Goal: Check status: Check status

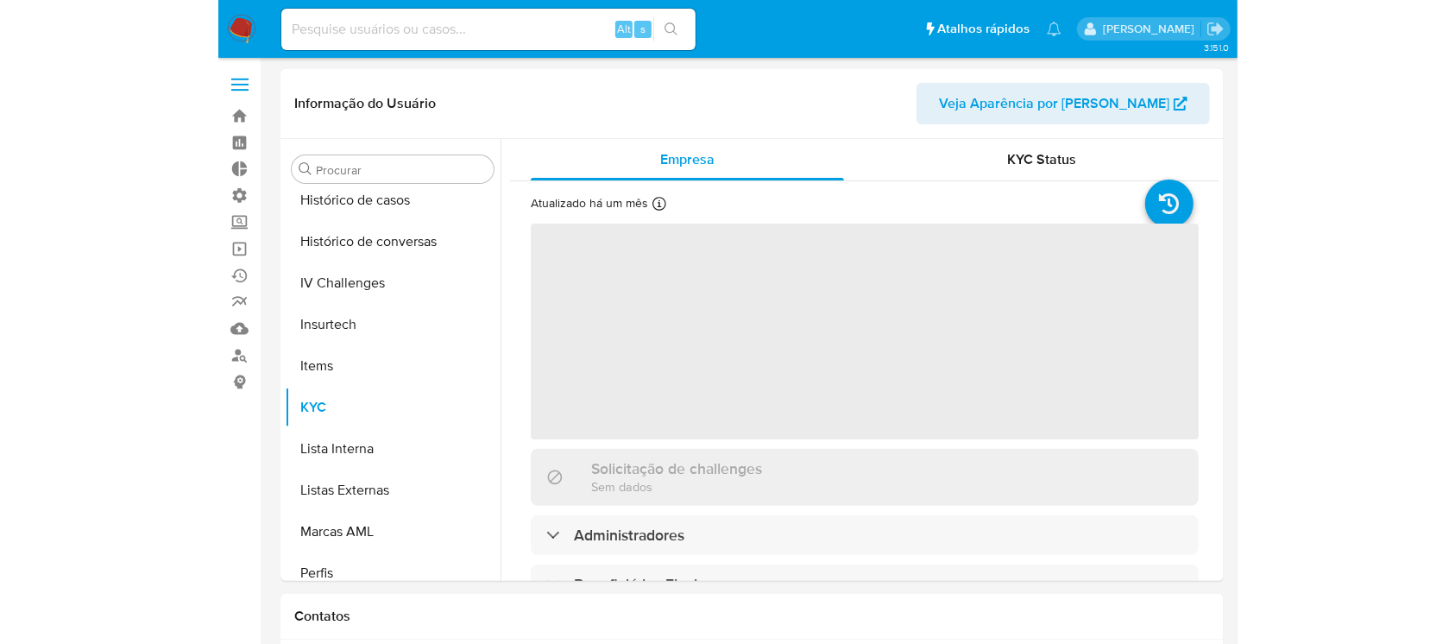
scroll to position [729, 0]
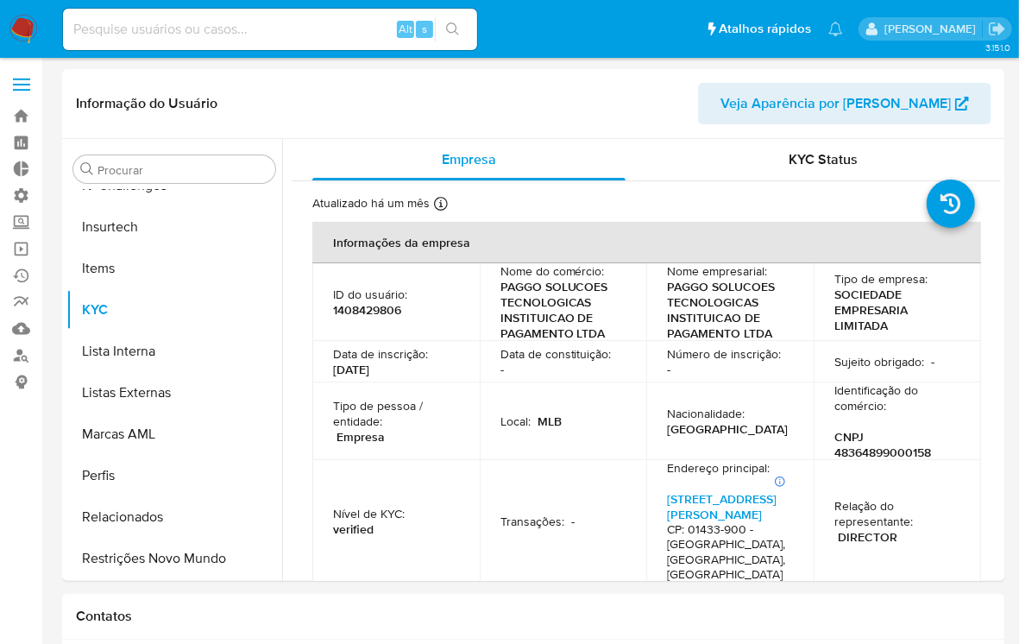
select select "10"
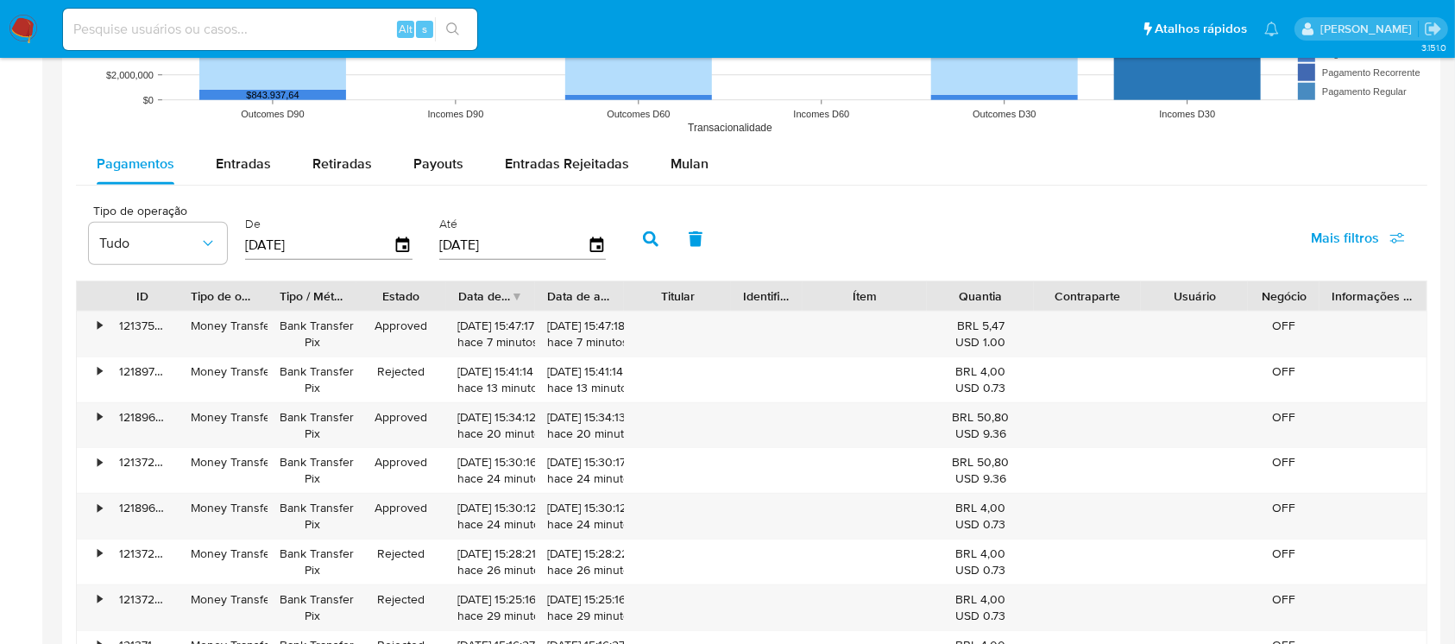
scroll to position [1554, 0]
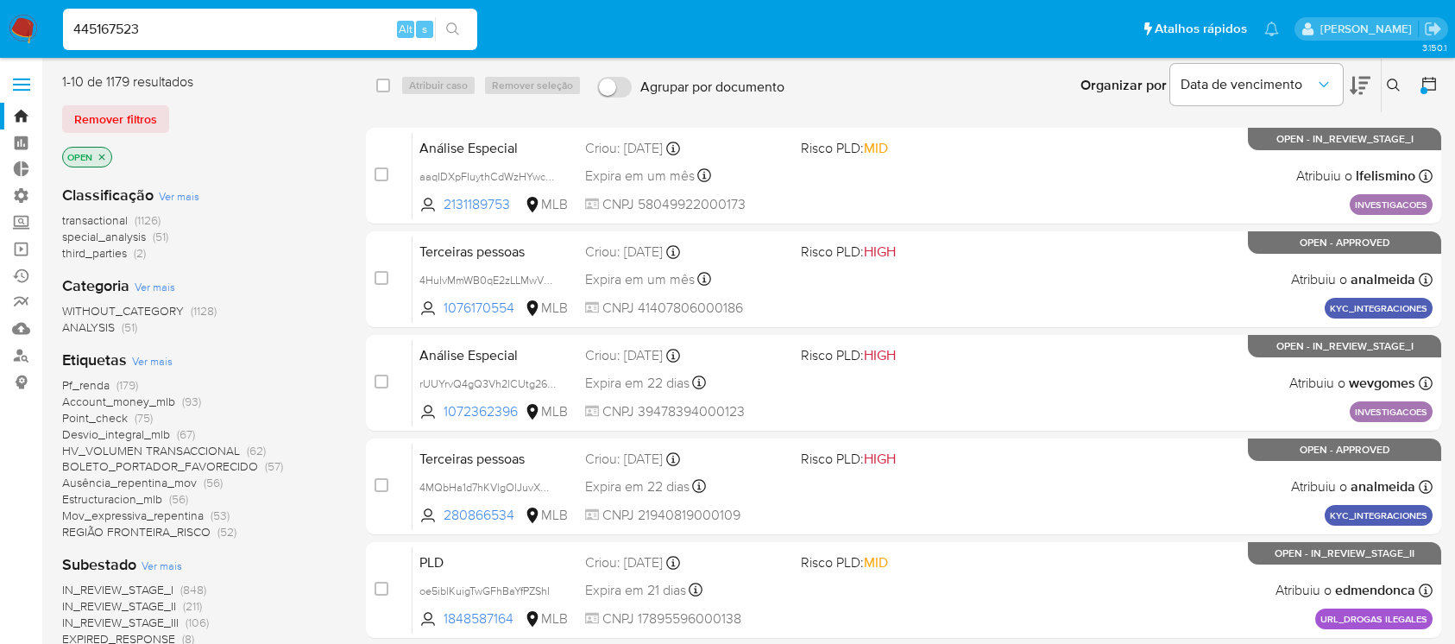
scroll to position [305, 0]
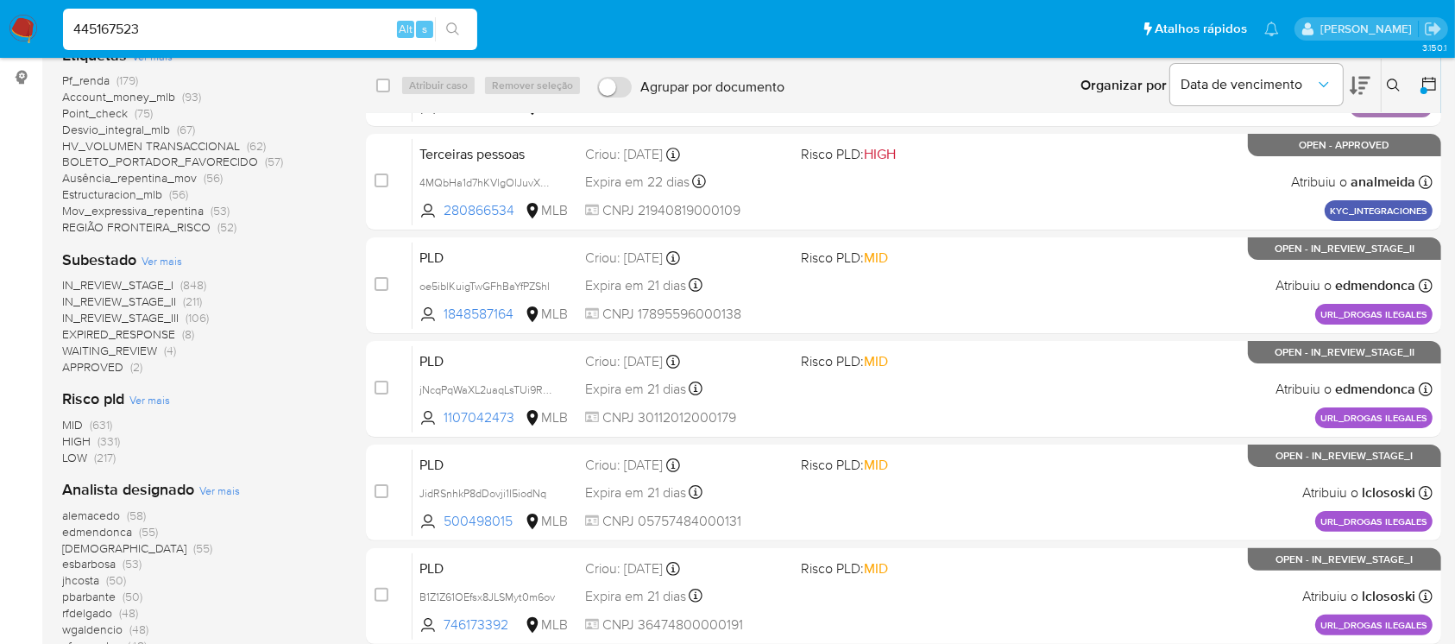
type input "445167523"
click at [463, 35] on button "search-icon" at bounding box center [452, 29] width 35 height 24
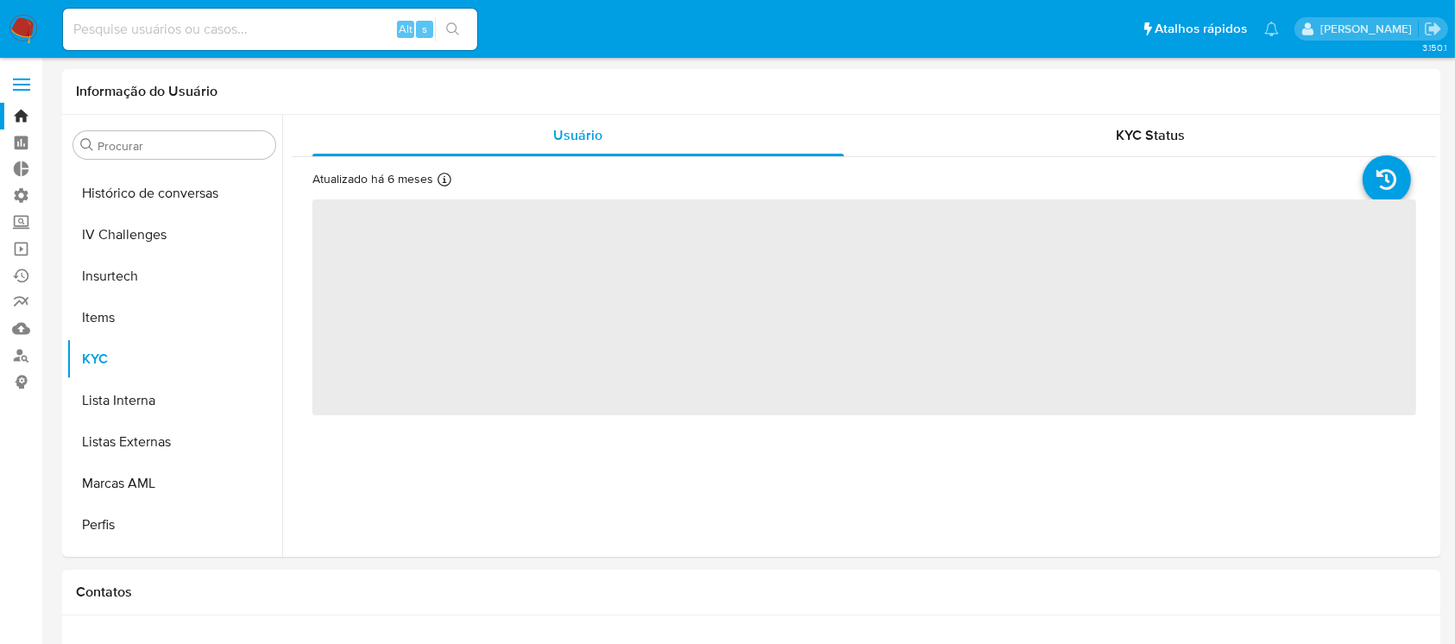
scroll to position [729, 0]
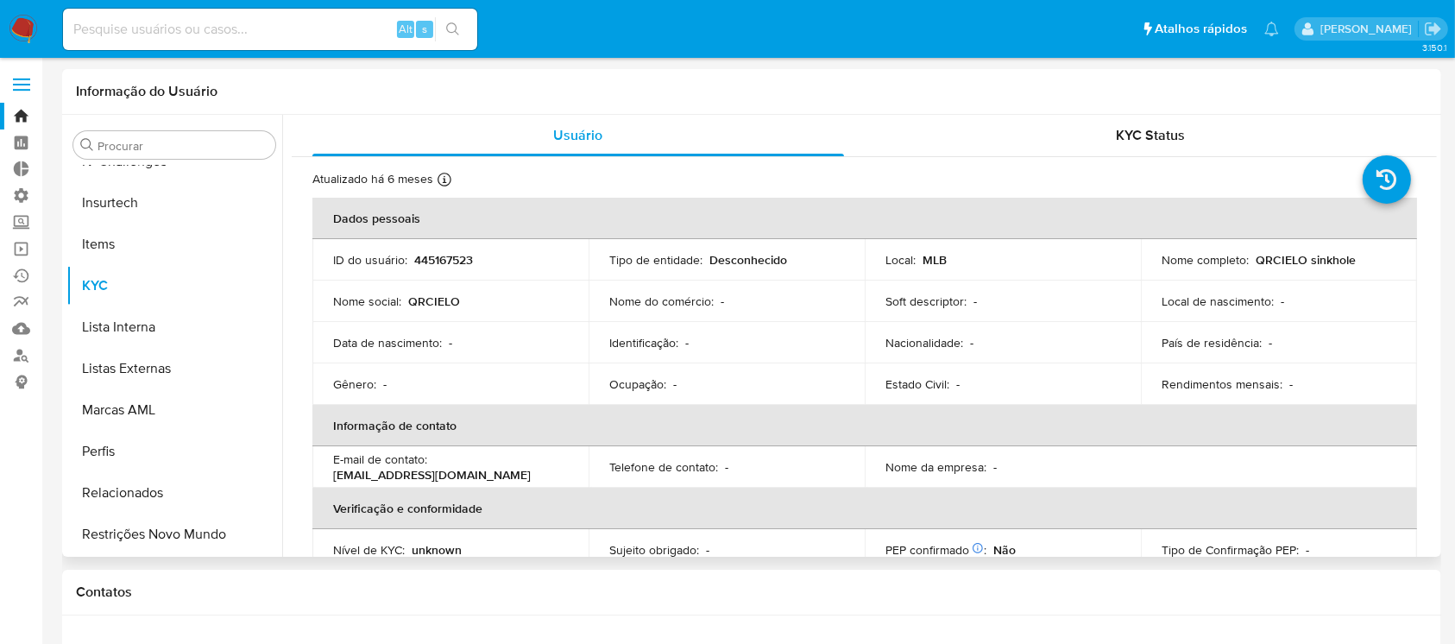
select select "10"
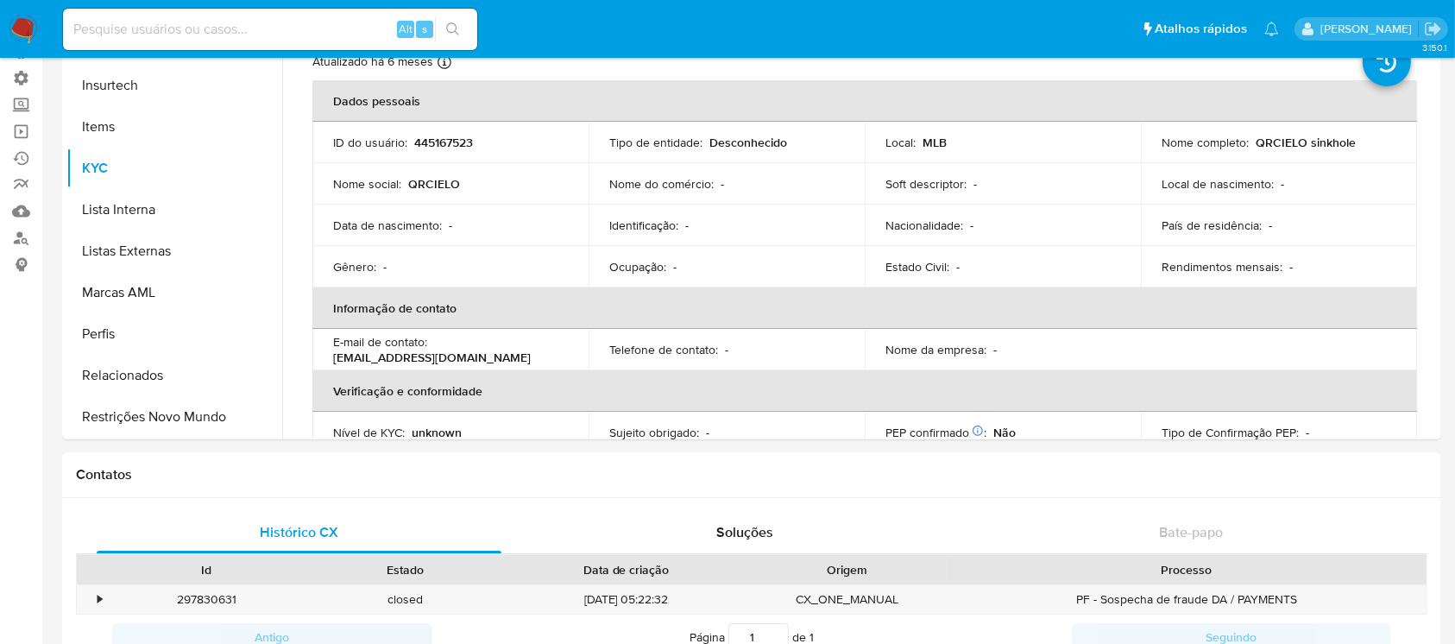
scroll to position [0, 0]
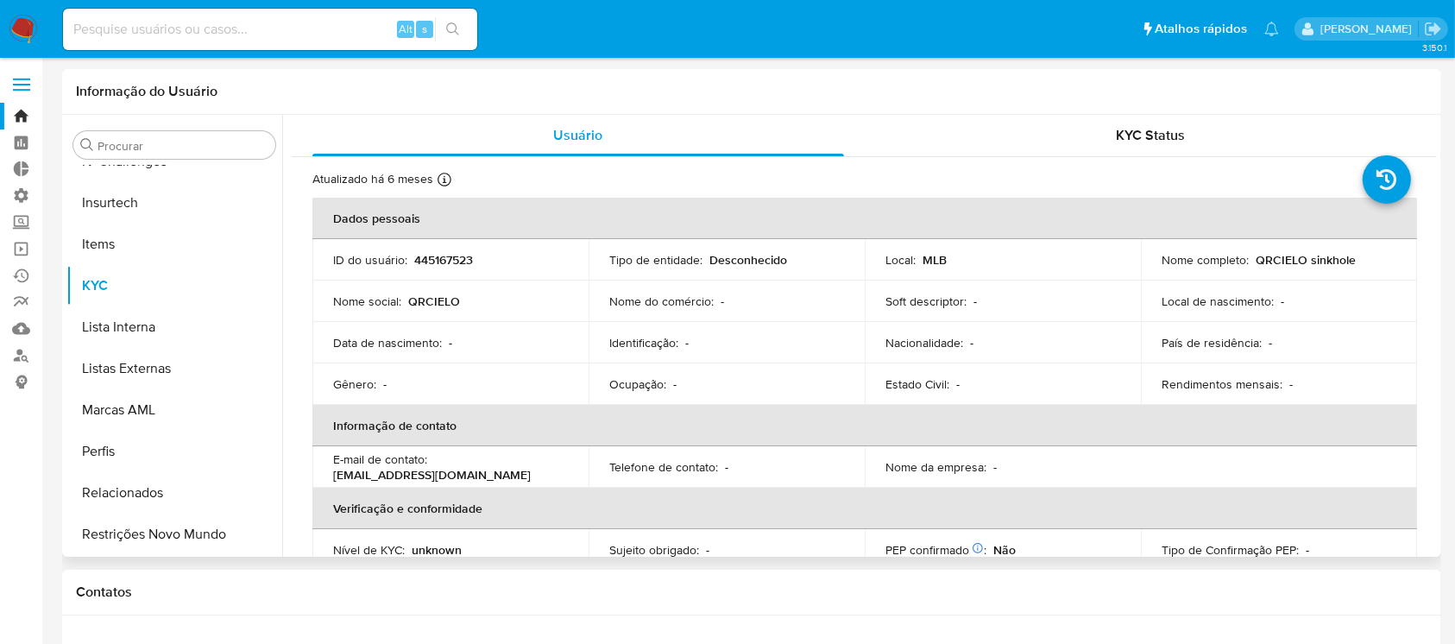
drag, startPoint x: 287, startPoint y: 454, endPoint x: 284, endPoint y: 385, distance: 69.1
click at [284, 385] on div "Usuário KYC Status Atualizado há 6 meses Criado: - Atualizado: 22/02/2025 16:39…" at bounding box center [859, 336] width 1155 height 442
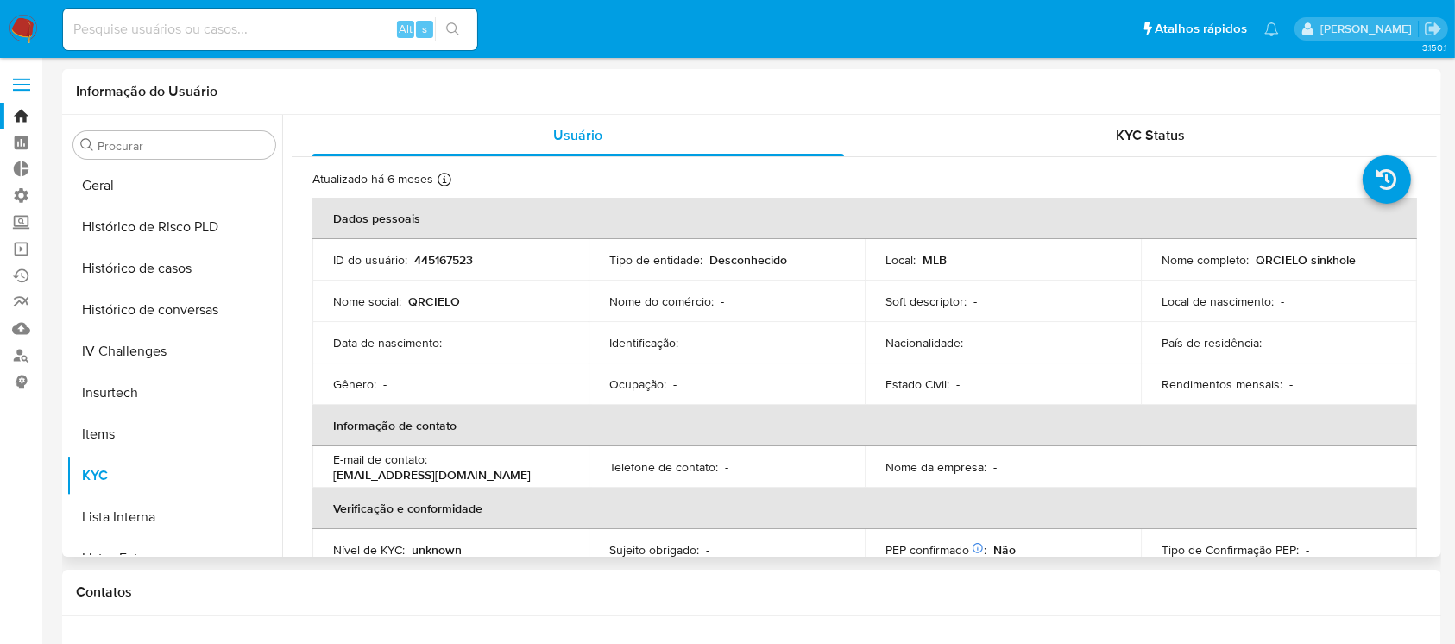
scroll to position [538, 0]
click at [158, 278] on button "Histórico de casos" at bounding box center [167, 269] width 202 height 41
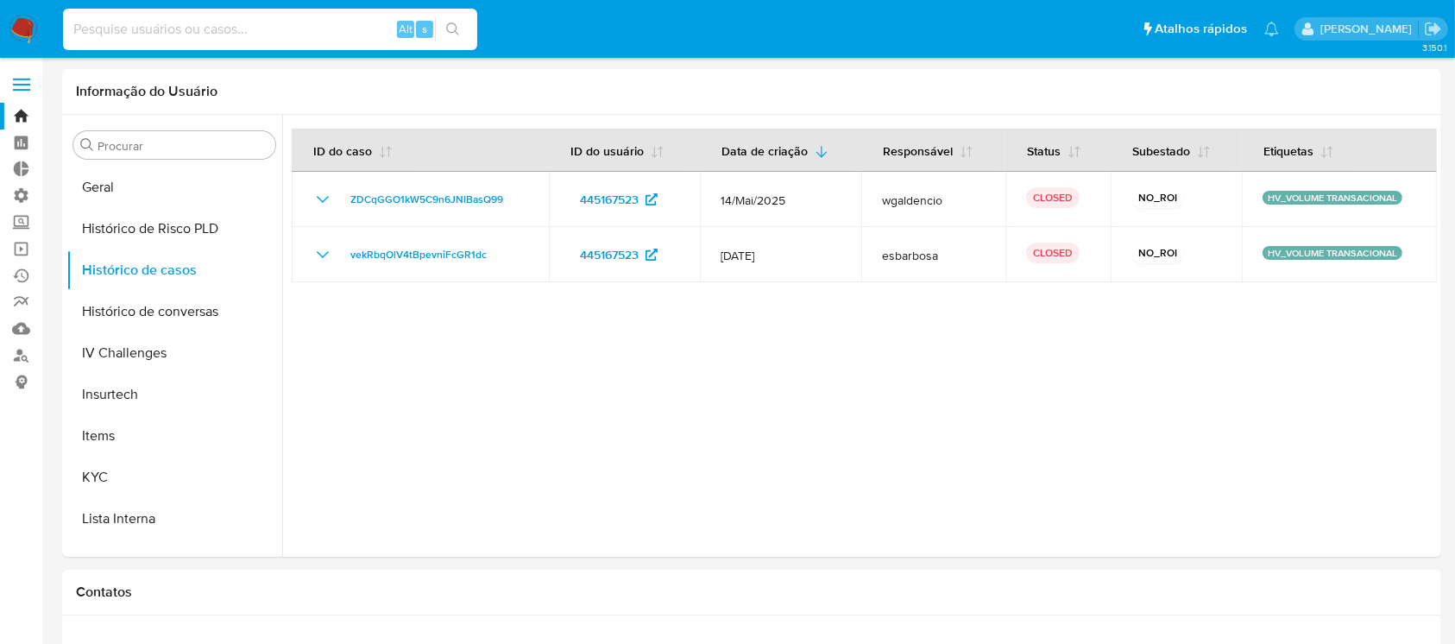
click at [221, 35] on input at bounding box center [270, 29] width 414 height 22
paste input "1466935709"
type input "1466935709"
click at [460, 30] on button "search-icon" at bounding box center [452, 29] width 35 height 24
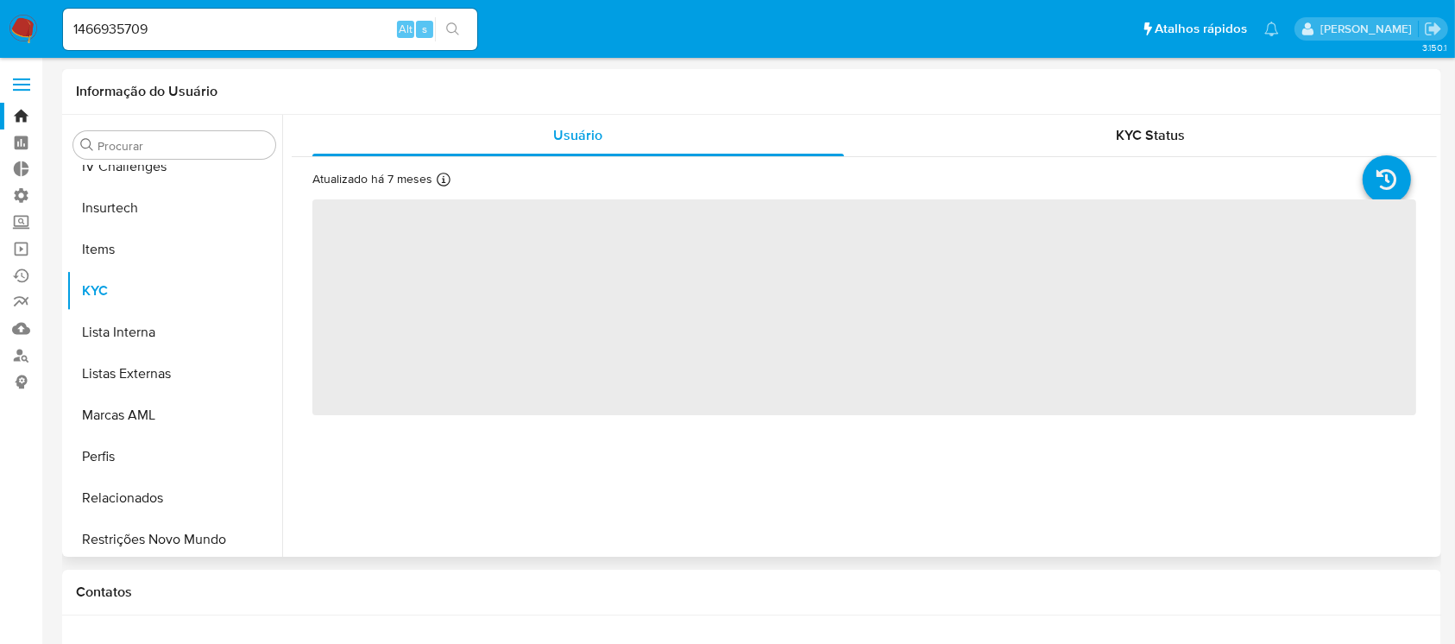
scroll to position [729, 0]
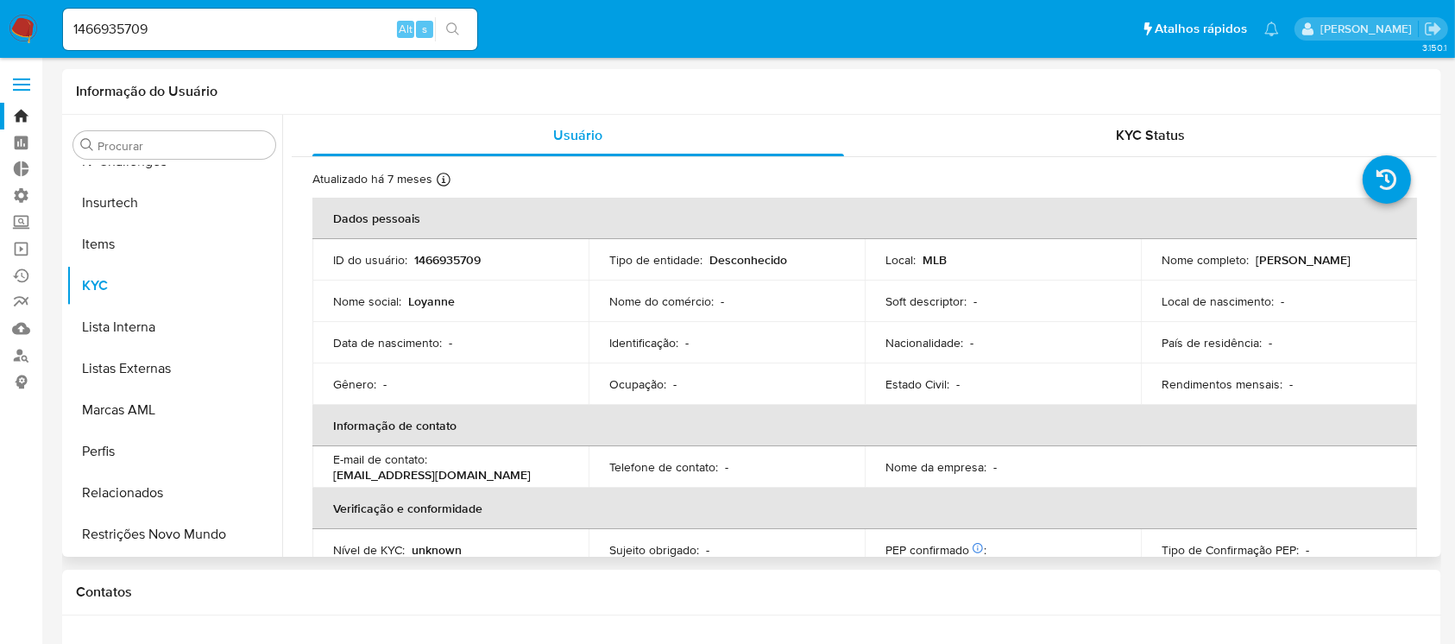
select select "10"
drag, startPoint x: 271, startPoint y: 453, endPoint x: 273, endPoint y: 407, distance: 45.8
click at [273, 407] on ul "Adiantamentos de Dinheiro Anexos Cartões Contas Bancárias Dados Modificados Det…" at bounding box center [174, 360] width 216 height 389
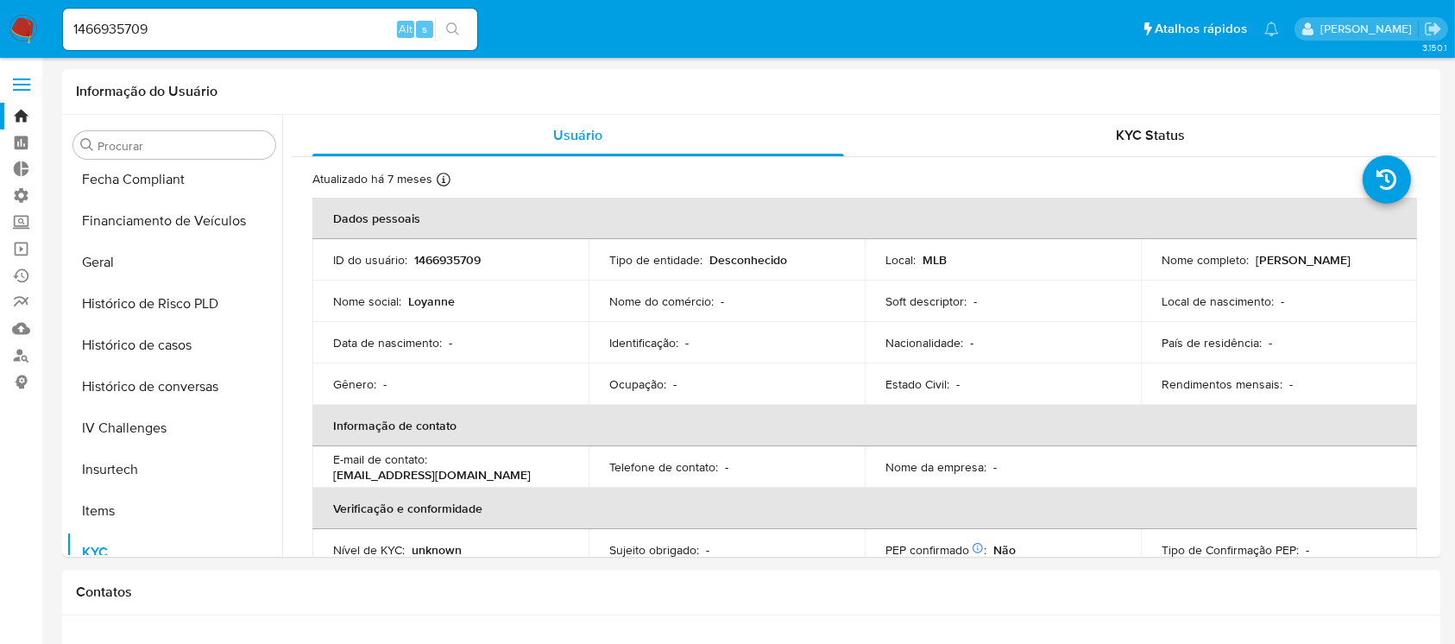
scroll to position [467, 0]
click at [162, 351] on button "Histórico de casos" at bounding box center [167, 340] width 202 height 41
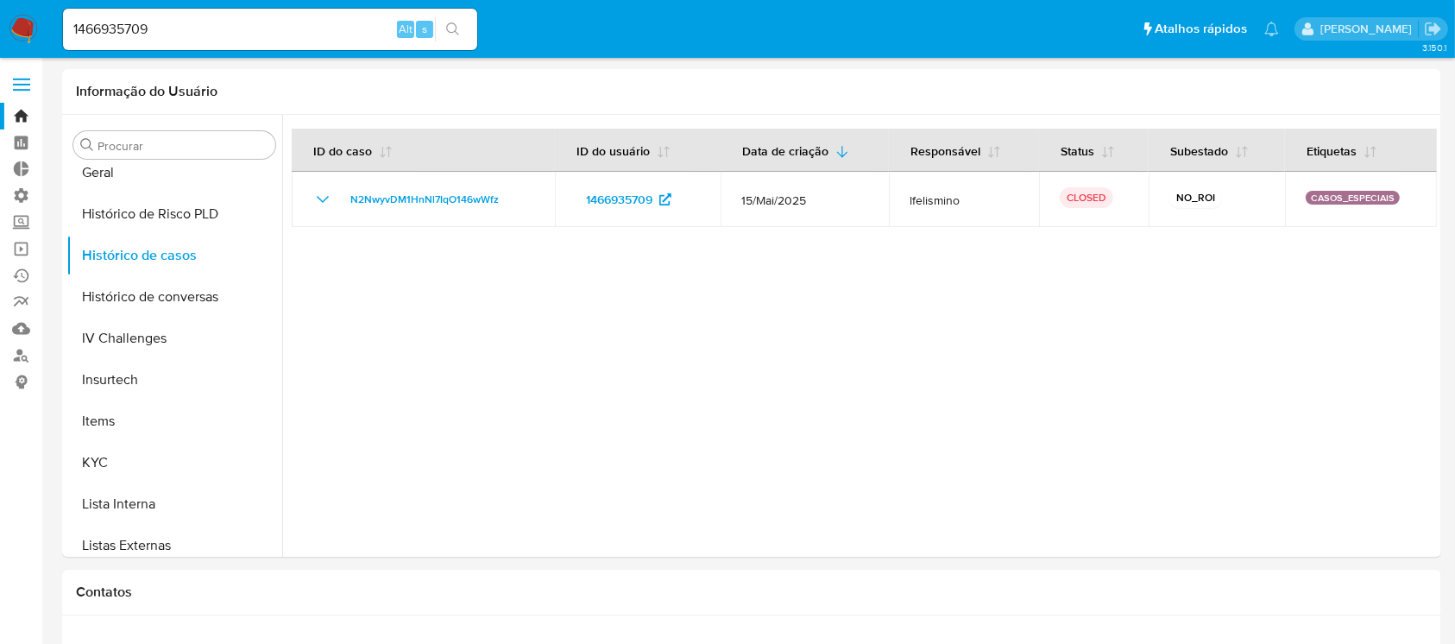
scroll to position [555, 0]
click at [117, 459] on button "KYC" at bounding box center [167, 459] width 202 height 41
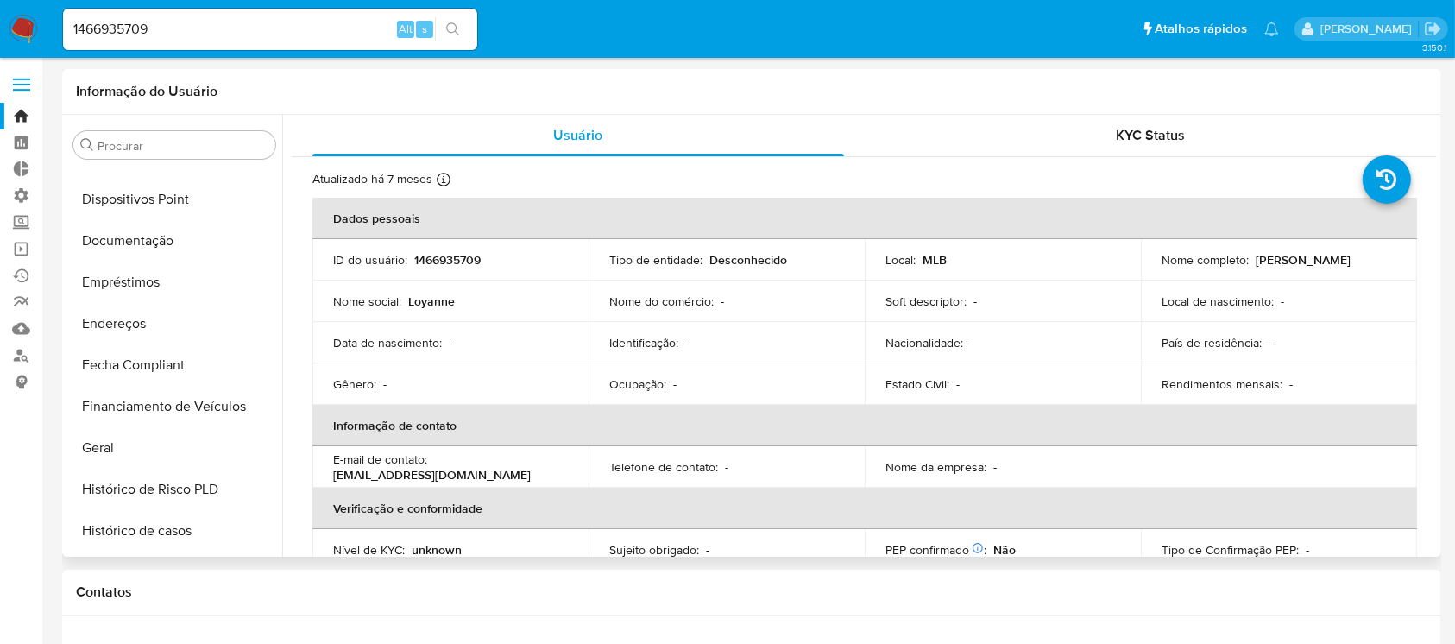
scroll to position [289, 0]
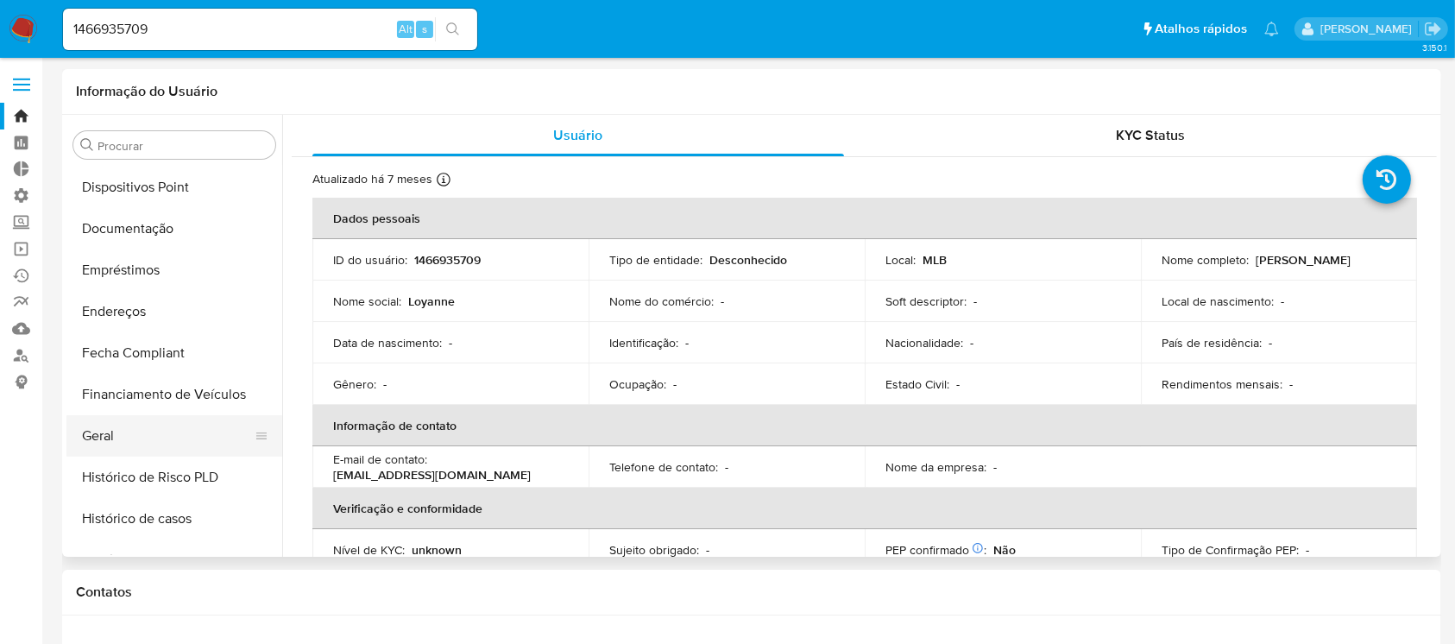
click at [120, 430] on button "Geral" at bounding box center [167, 435] width 202 height 41
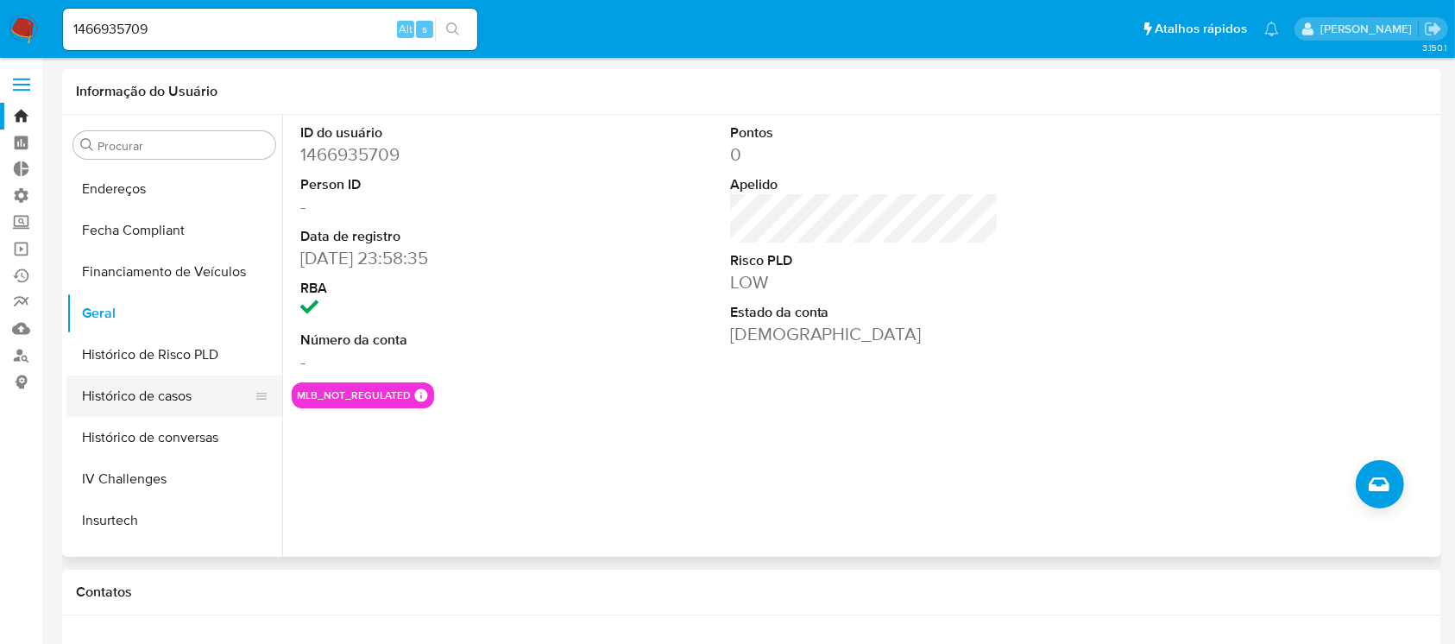
scroll to position [416, 0]
click at [138, 392] on button "Histórico de casos" at bounding box center [167, 391] width 202 height 41
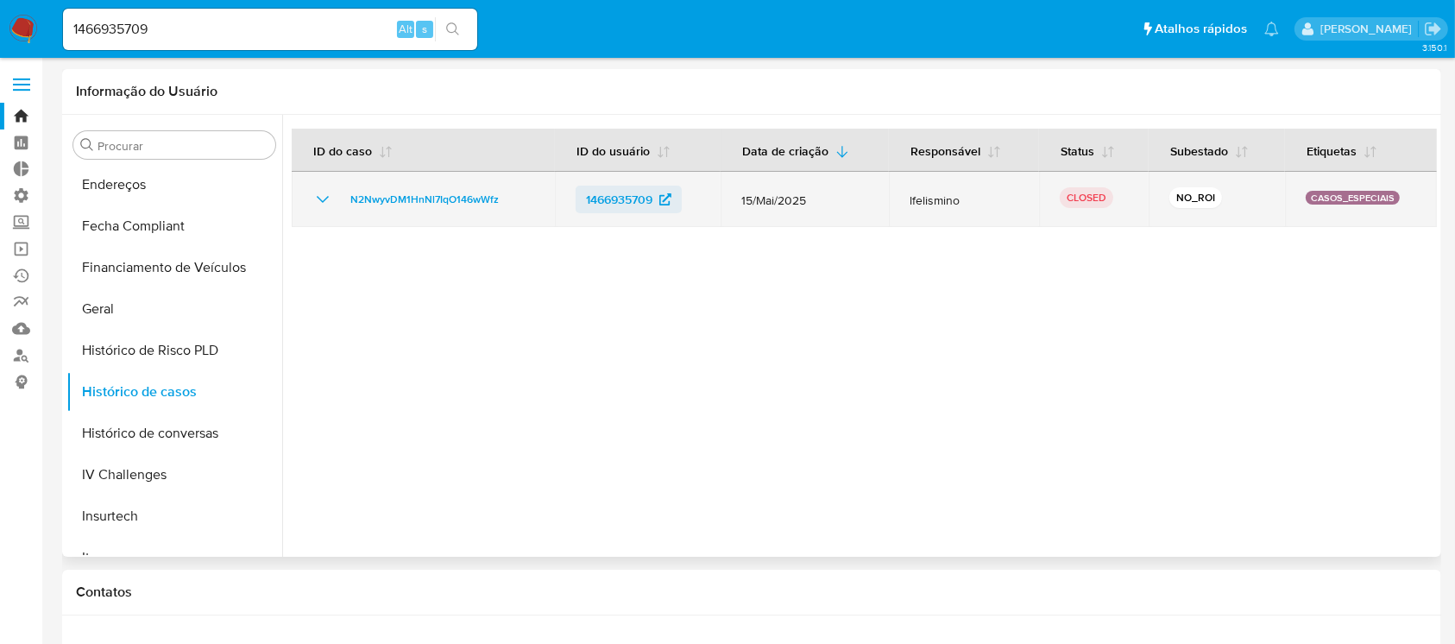
click at [609, 192] on span "1466935709" at bounding box center [619, 200] width 66 height 28
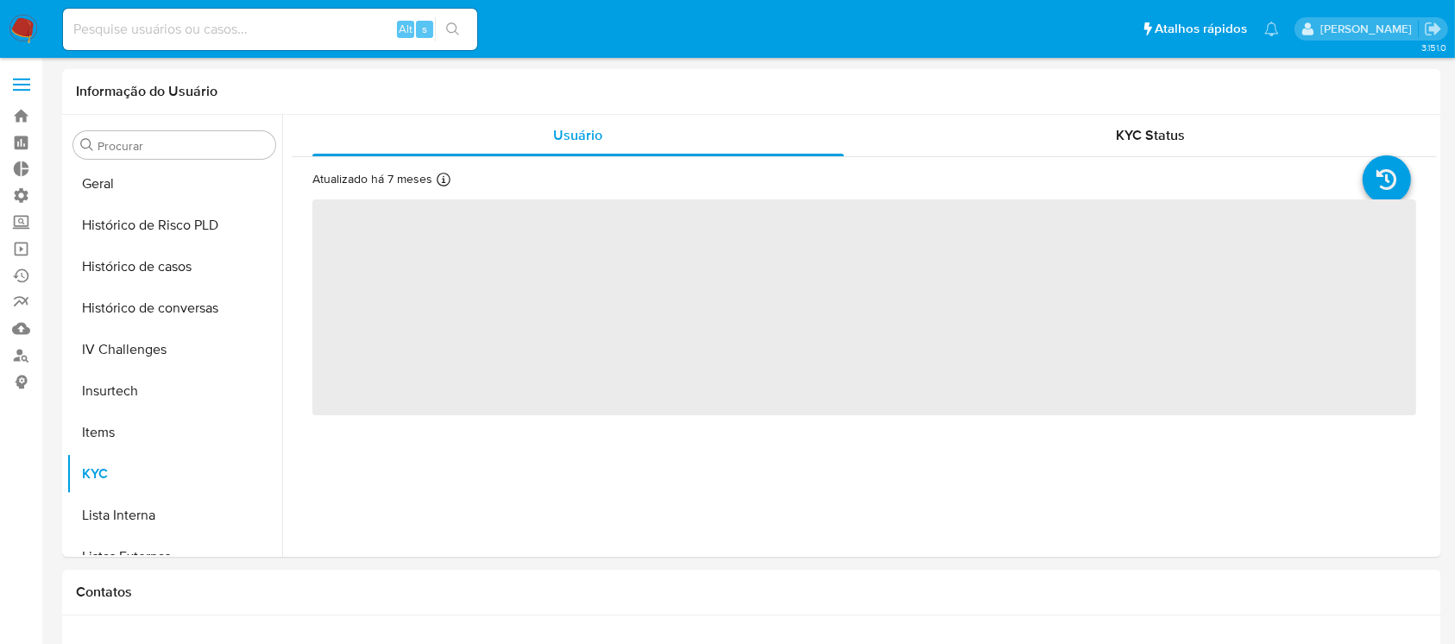
scroll to position [729, 0]
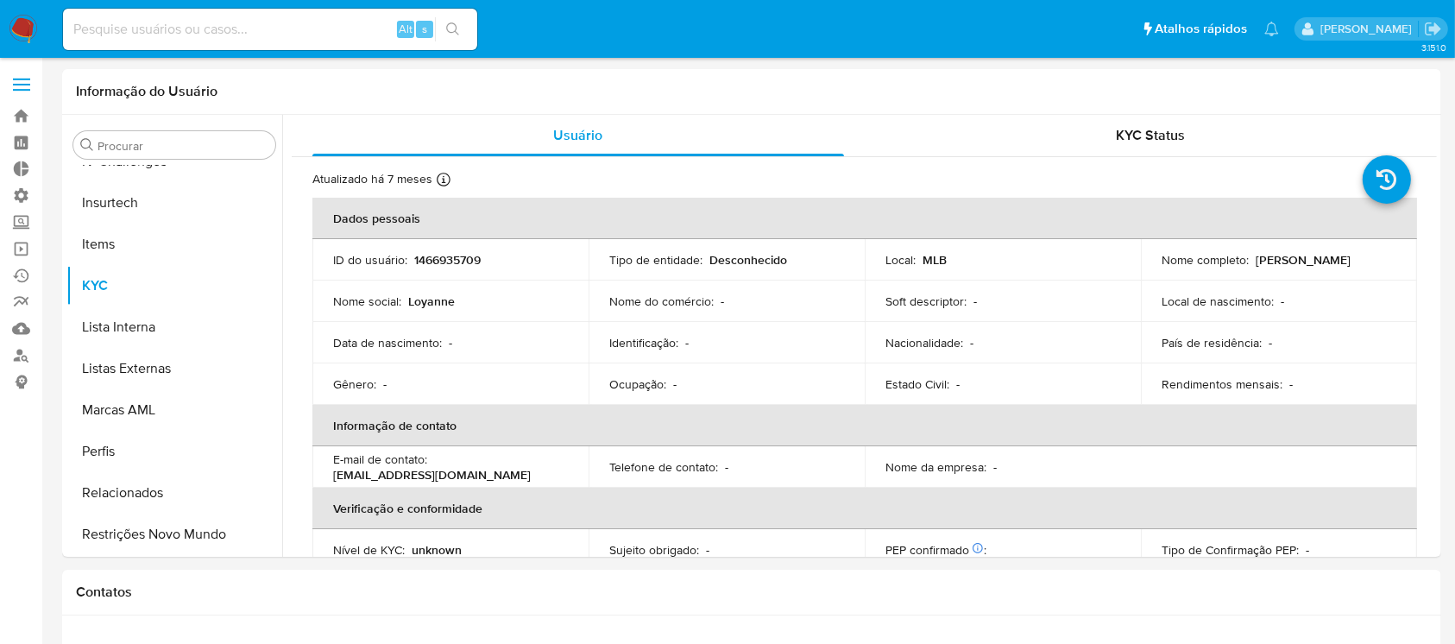
select select "10"
drag, startPoint x: 1367, startPoint y: 259, endPoint x: 1261, endPoint y: 254, distance: 106.3
click at [1261, 254] on div "Nome completo : [PERSON_NAME]" at bounding box center [1279, 260] width 235 height 16
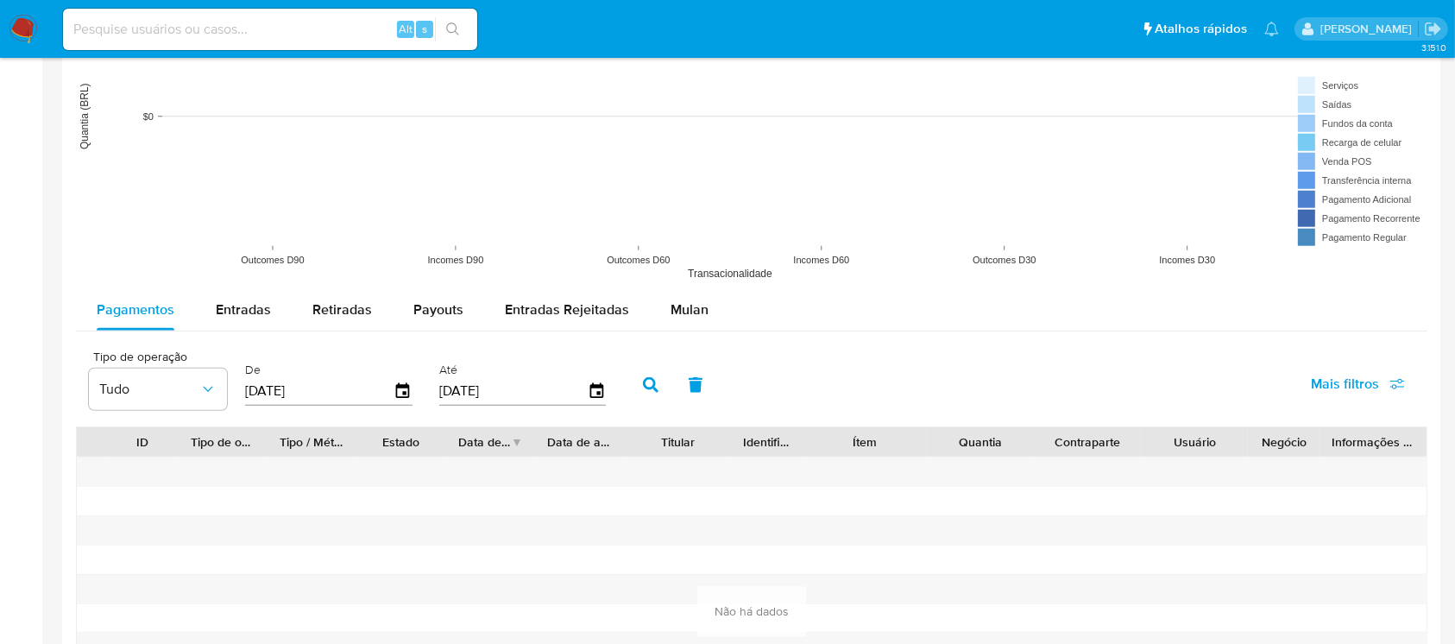
scroll to position [1374, 0]
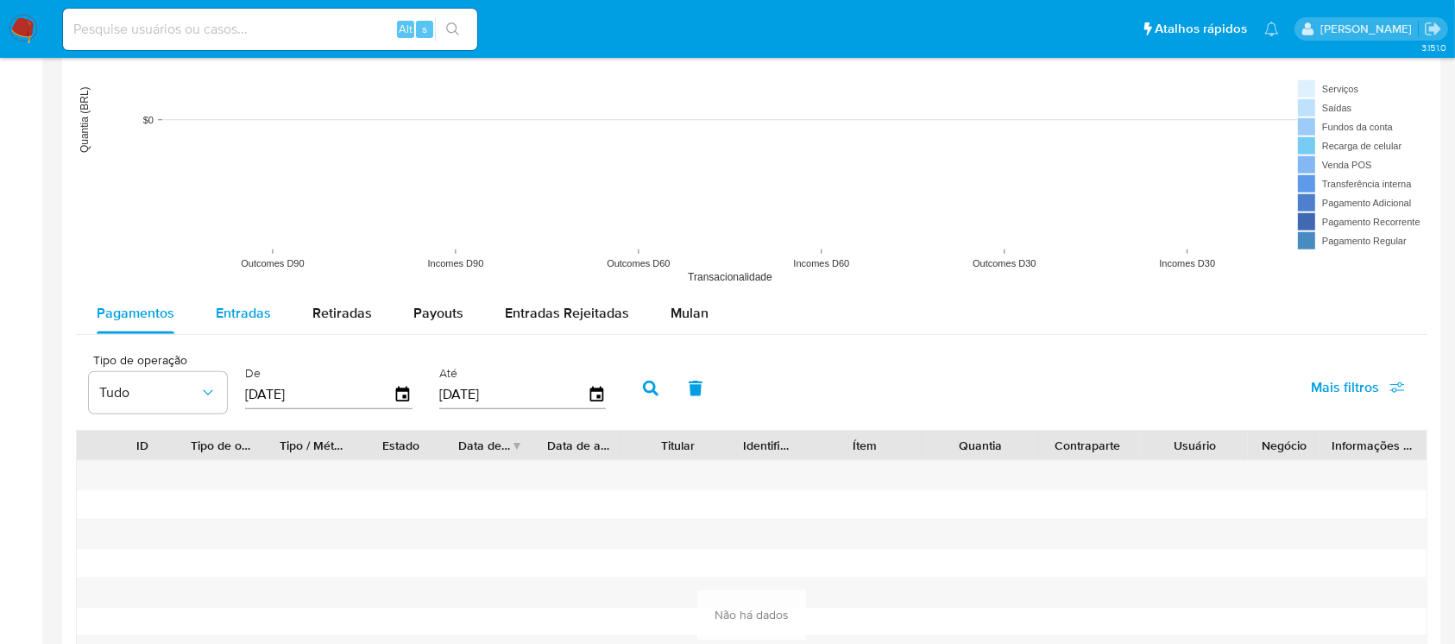
click at [223, 306] on span "Entradas" at bounding box center [243, 313] width 55 height 20
select select "10"
click at [346, 324] on div "Retiradas" at bounding box center [342, 313] width 60 height 41
select select "10"
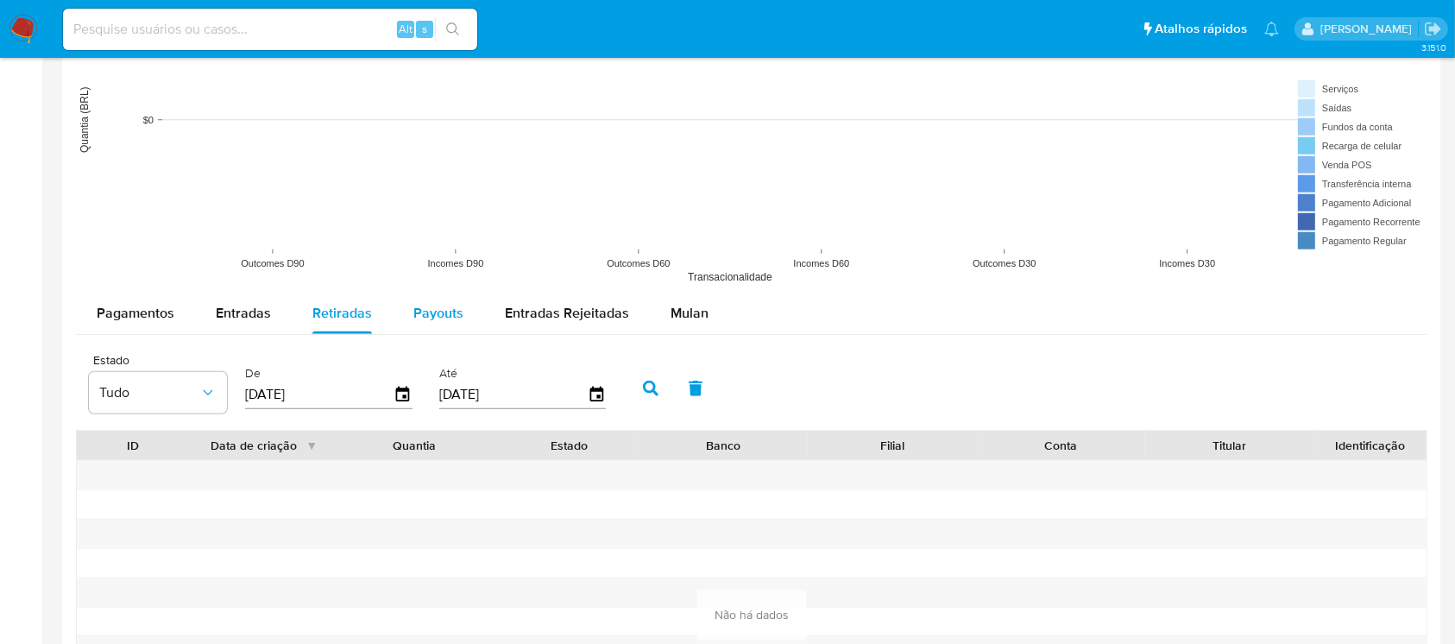
click at [449, 318] on span "Payouts" at bounding box center [438, 313] width 50 height 20
select select "10"
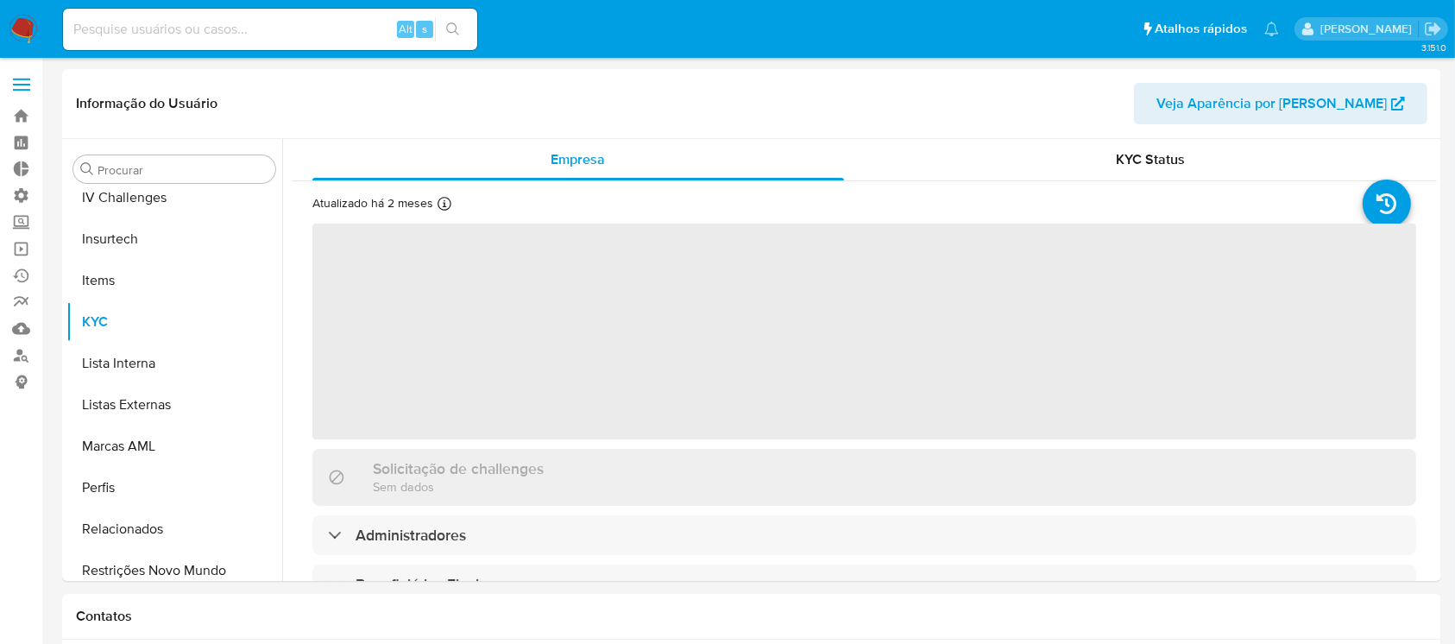
scroll to position [729, 0]
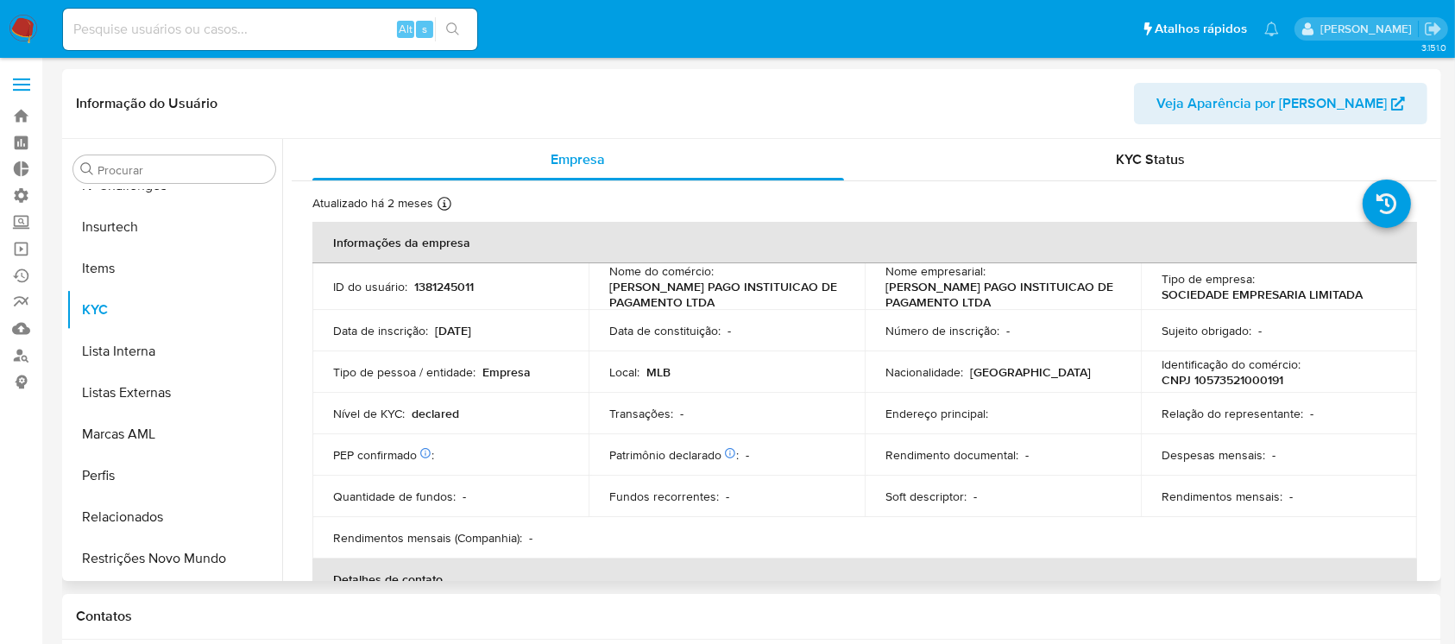
select select "10"
